Goal: Check status: Check status

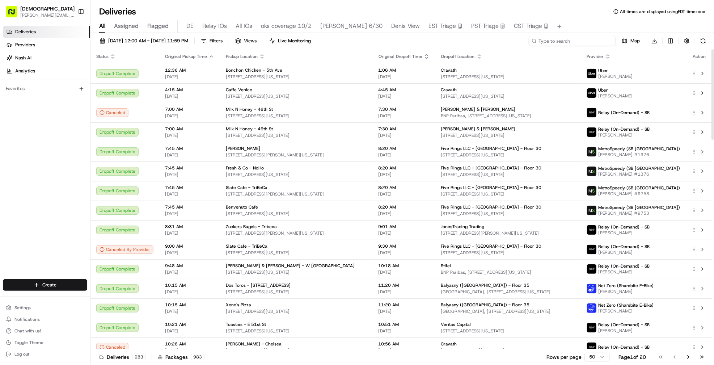
click at [575, 43] on input at bounding box center [572, 41] width 87 height 10
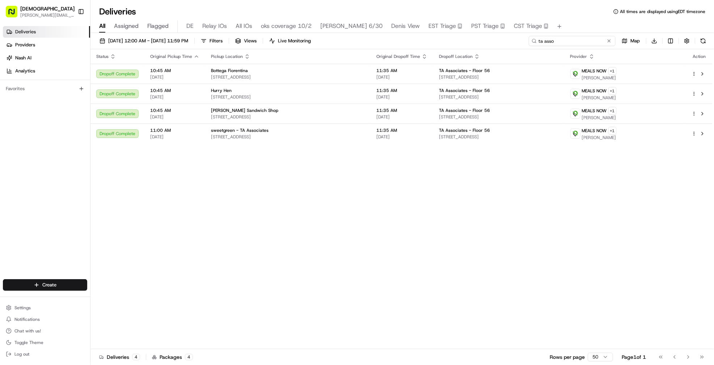
type input "ta asso"
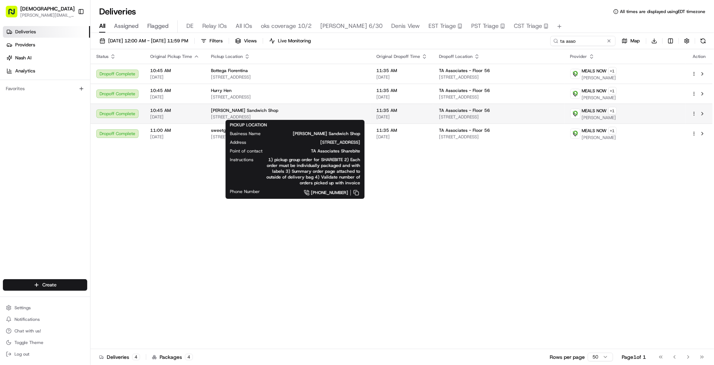
click at [309, 110] on div "[PERSON_NAME] Sandwich Shop" at bounding box center [288, 111] width 154 height 6
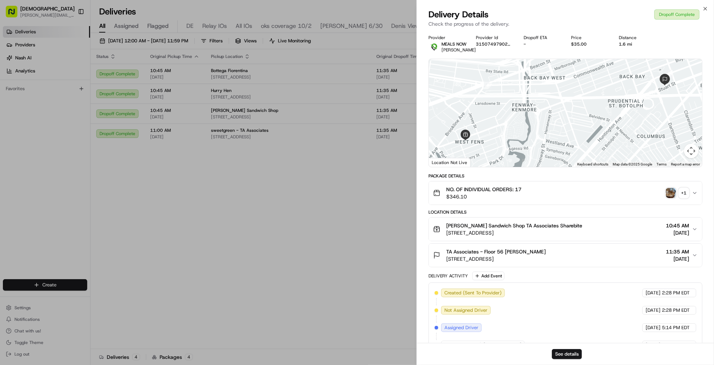
click at [668, 198] on img "button" at bounding box center [671, 193] width 10 height 10
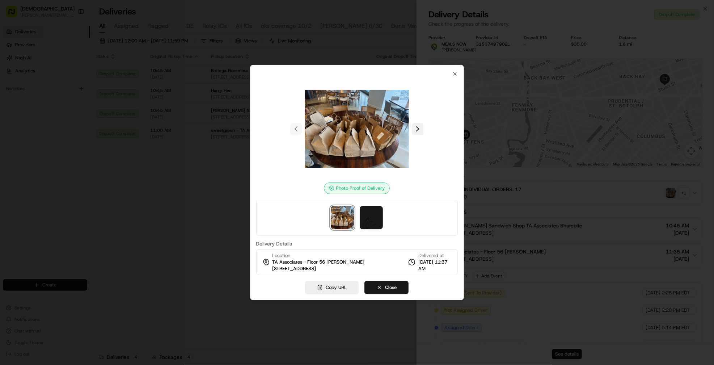
click at [417, 132] on button at bounding box center [418, 129] width 12 height 12
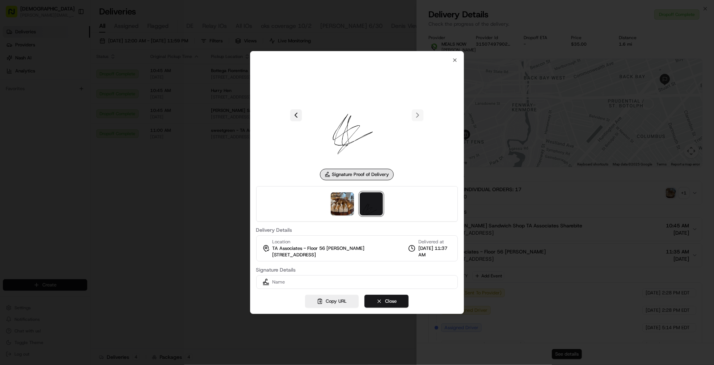
click at [298, 114] on button at bounding box center [296, 115] width 12 height 12
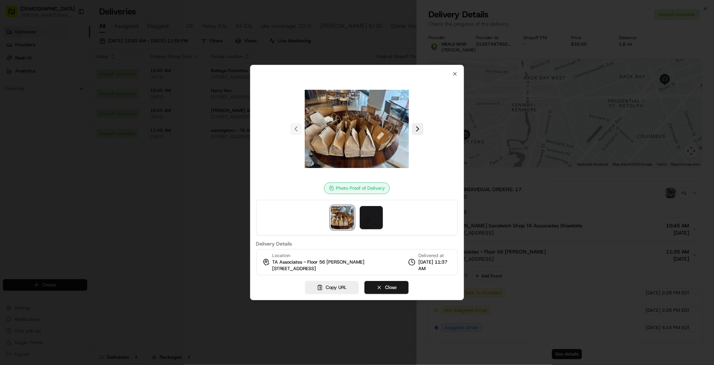
click at [374, 138] on img at bounding box center [357, 129] width 104 height 104
